Goal: Information Seeking & Learning: Learn about a topic

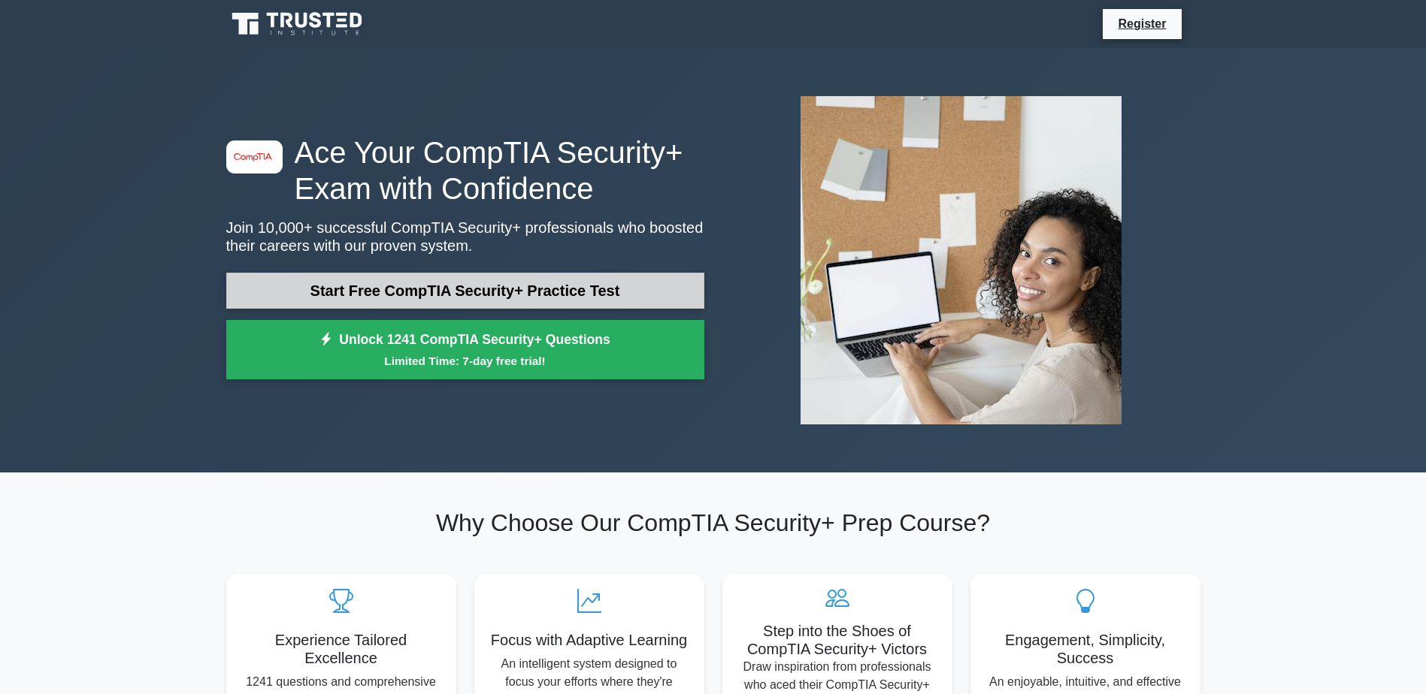
click at [376, 280] on link "Start Free CompTIA Security+ Practice Test" at bounding box center [465, 291] width 478 height 36
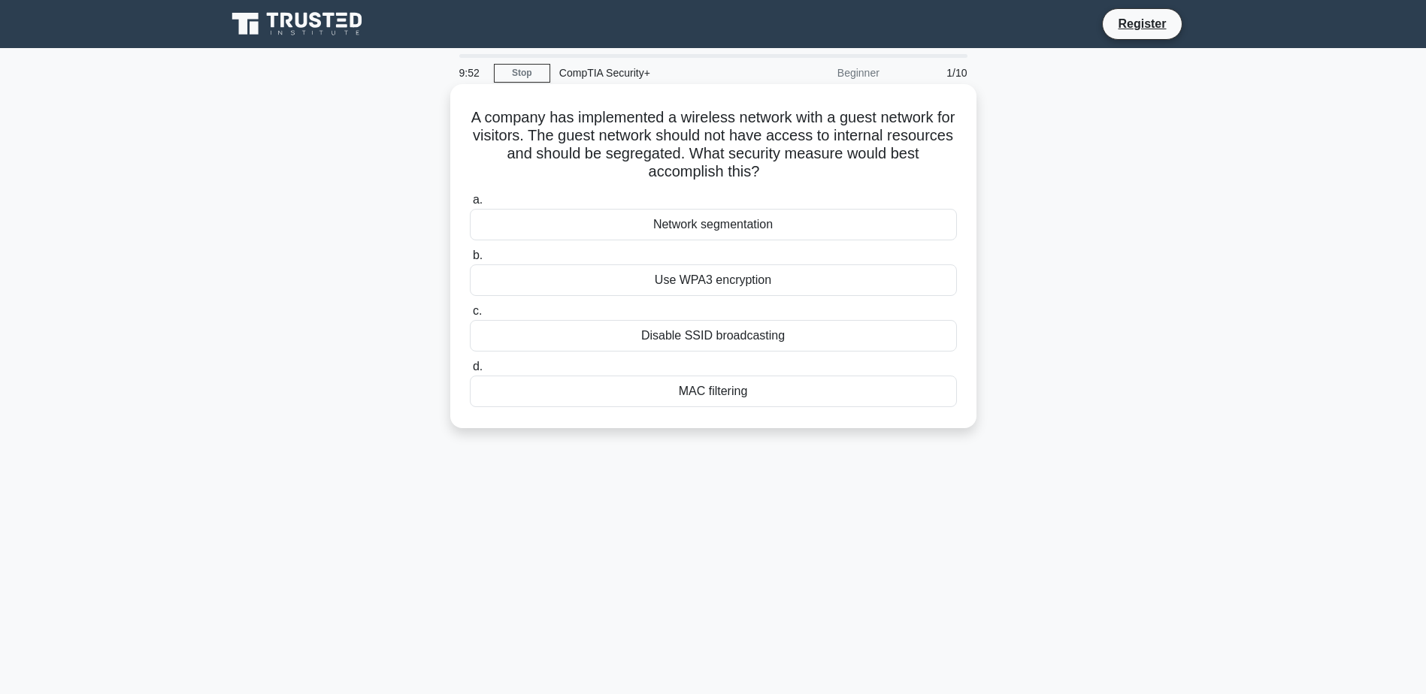
click at [871, 234] on div "Network segmentation" at bounding box center [713, 225] width 487 height 32
click at [470, 205] on input "a. Network segmentation" at bounding box center [470, 200] width 0 height 10
click at [746, 391] on div "Data tokenization" at bounding box center [713, 392] width 487 height 32
click at [470, 372] on input "d. Data tokenization" at bounding box center [470, 367] width 0 height 10
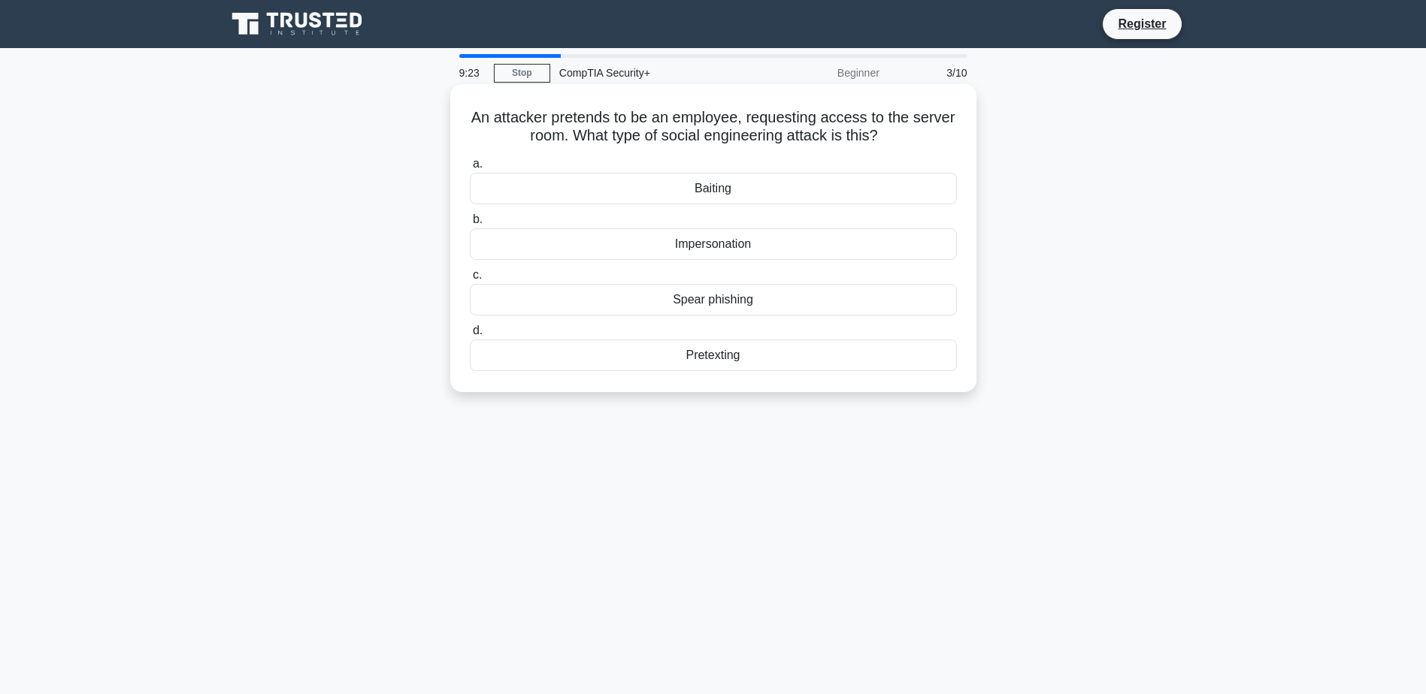
click at [724, 299] on div "Spear phishing" at bounding box center [713, 300] width 487 height 32
click at [470, 280] on input "c. Spear phishing" at bounding box center [470, 276] width 0 height 10
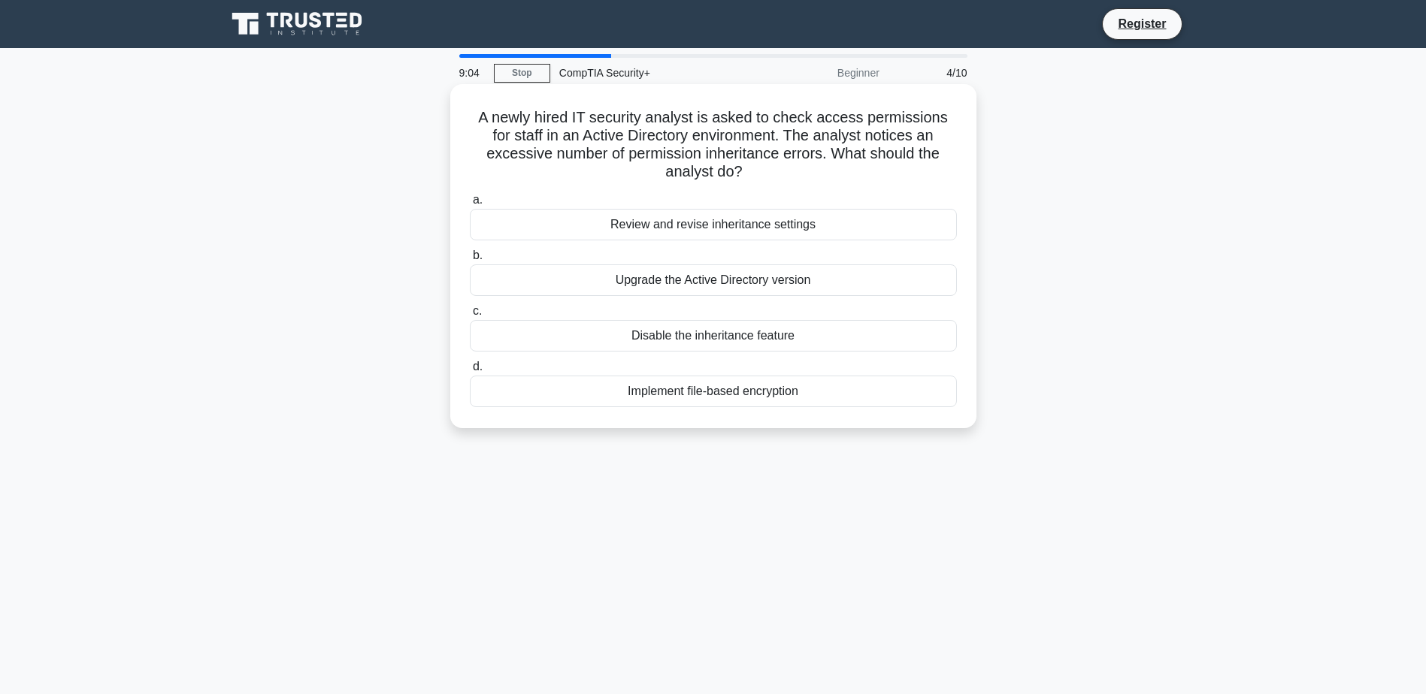
click at [756, 232] on div "Review and revise inheritance settings" at bounding box center [713, 225] width 487 height 32
click at [470, 205] on input "a. Review and revise inheritance settings" at bounding box center [470, 200] width 0 height 10
click at [802, 223] on div "Role-based access control (RBAC)" at bounding box center [713, 225] width 487 height 32
click at [470, 205] on input "a. Role-based access control (RBAC)" at bounding box center [470, 200] width 0 height 10
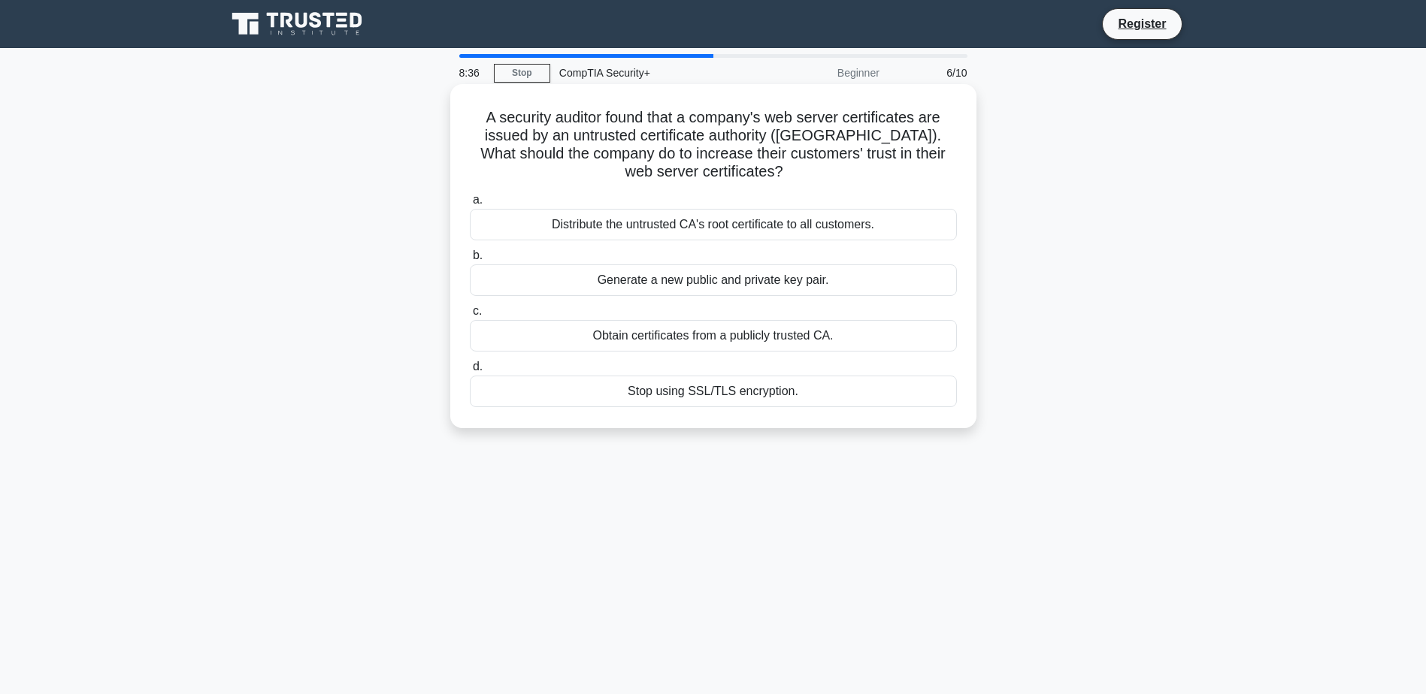
click at [781, 333] on div "Obtain certificates from a publicly trusted CA." at bounding box center [713, 336] width 487 height 32
click at [470, 316] on input "c. Obtain certificates from a publicly trusted CA." at bounding box center [470, 312] width 0 height 10
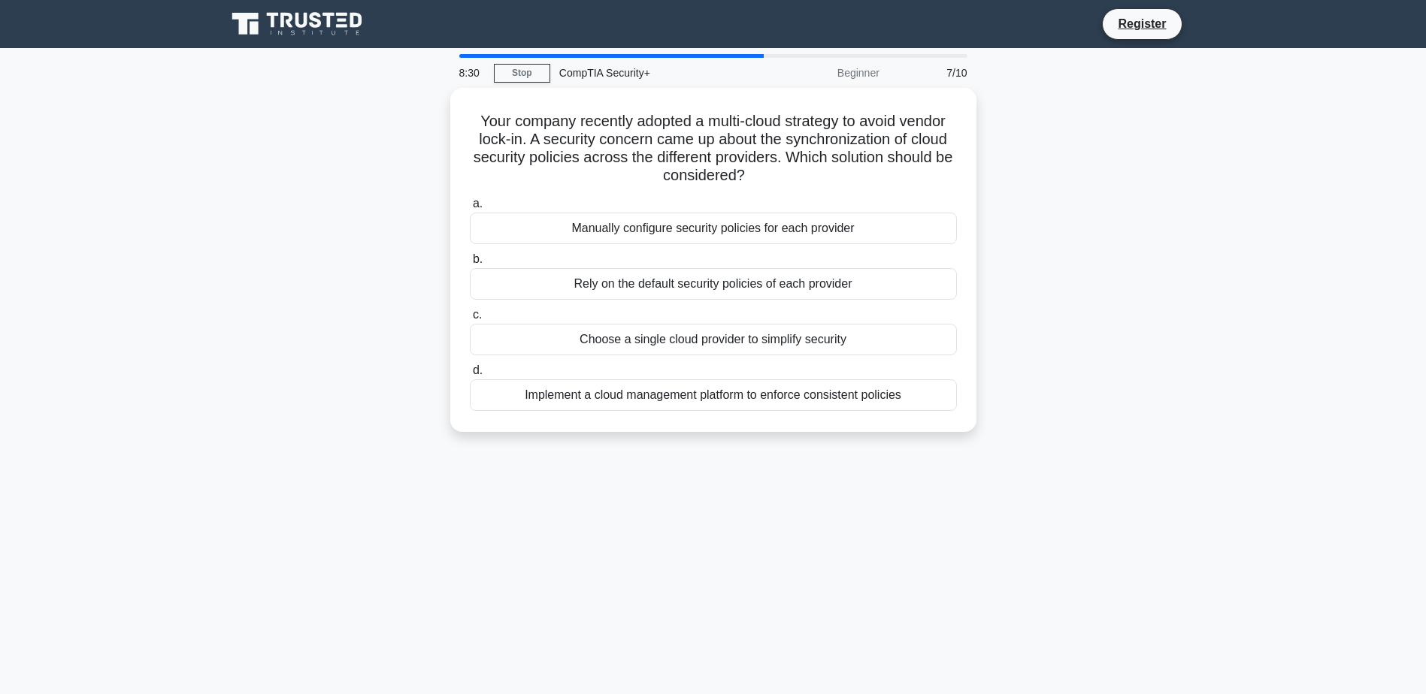
click at [849, 71] on div "Beginner" at bounding box center [823, 73] width 132 height 30
